Goal: Task Accomplishment & Management: Complete application form

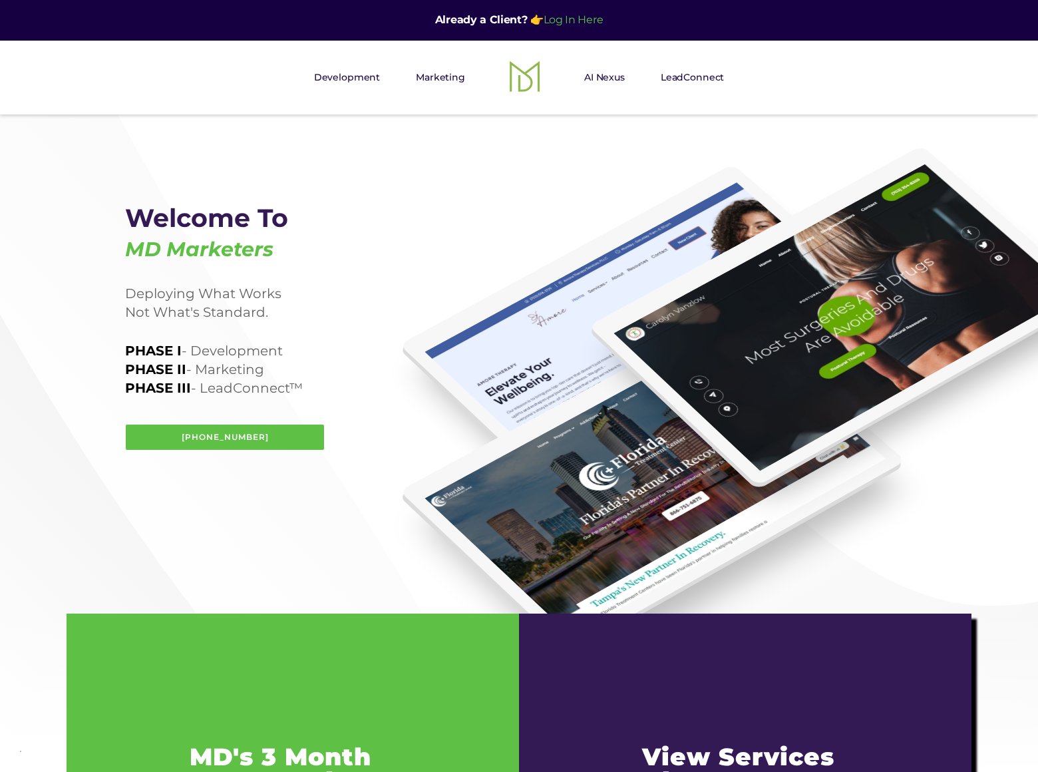
scroll to position [2786, 0]
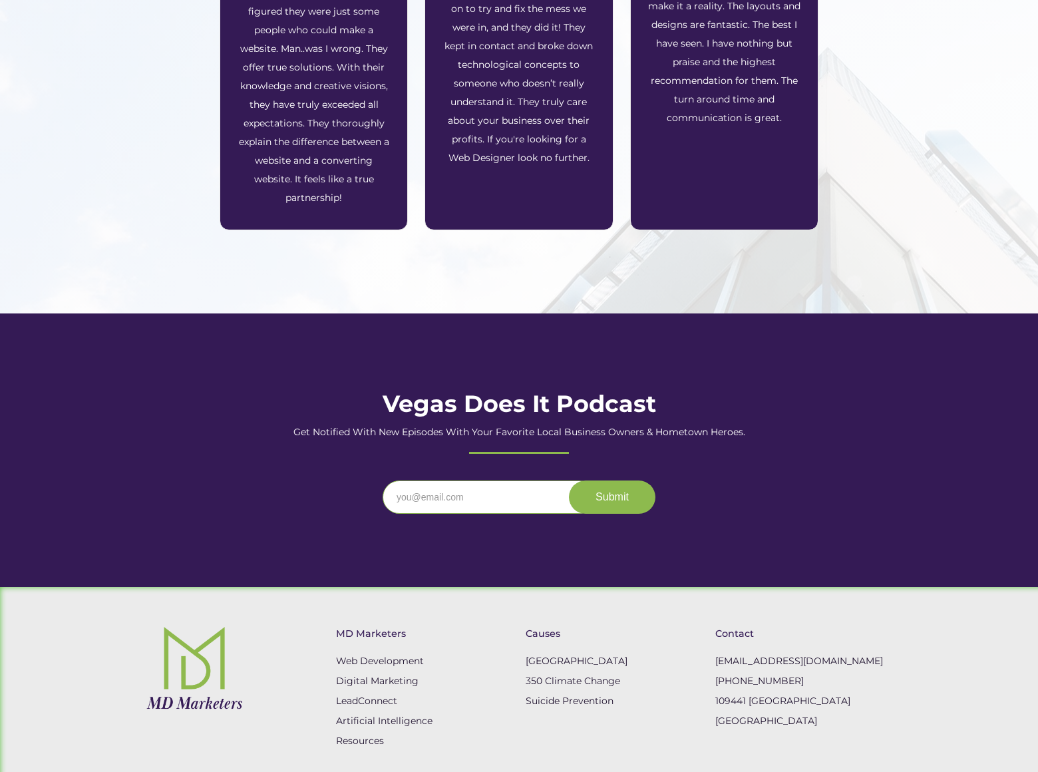
scroll to position [2, 0]
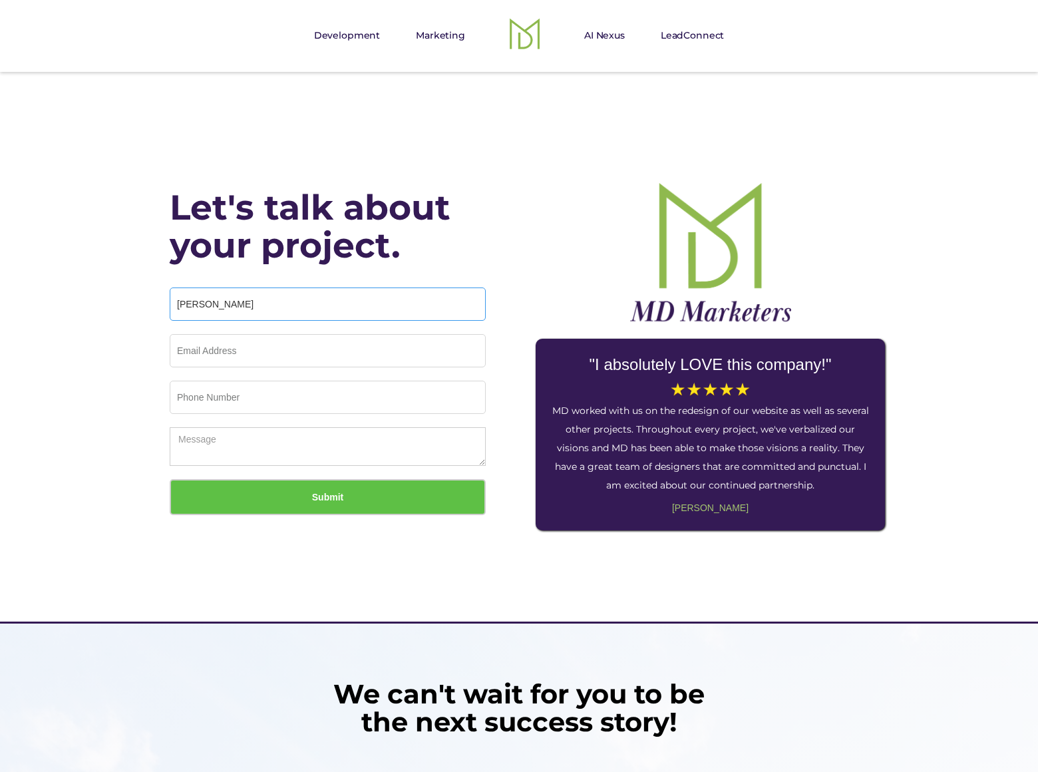
type input "Rick Stephens"
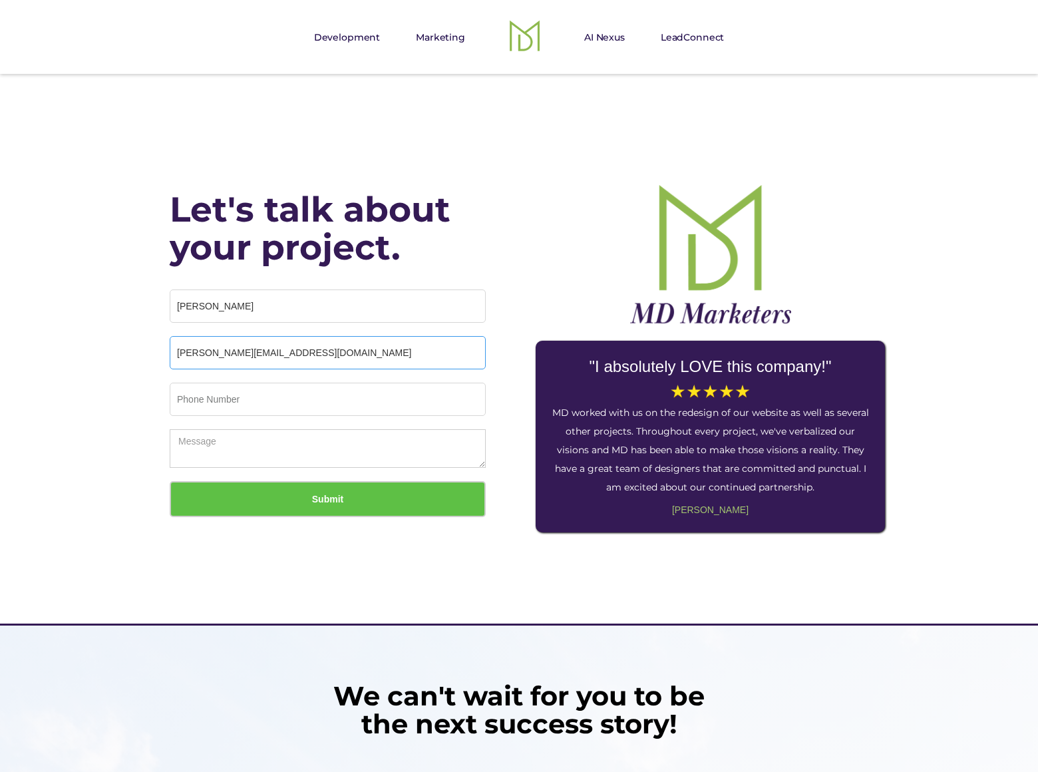
type input "rick_stephens@dominatebanners.com"
type input "8054002077"
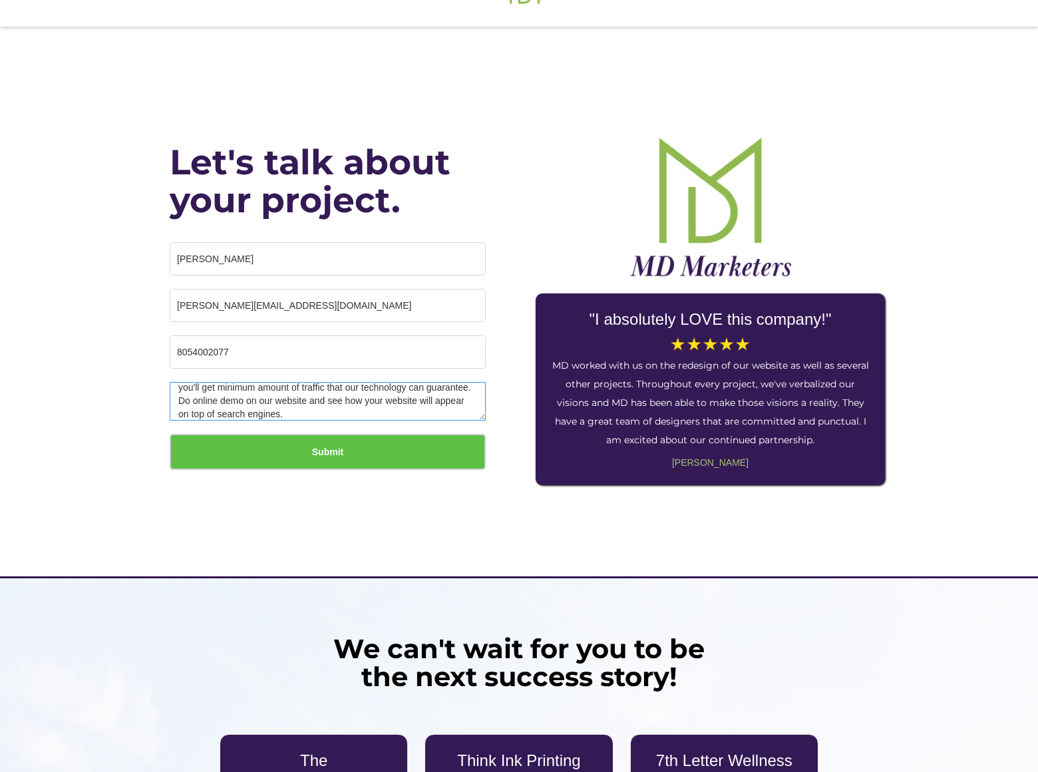
scroll to position [60, 0]
type textarea "We can place your website on top position in search engines without PPC. Just f…"
click at [327, 436] on input "Submit" at bounding box center [328, 452] width 316 height 36
type input "Please wait..."
